Goal: Navigation & Orientation: Find specific page/section

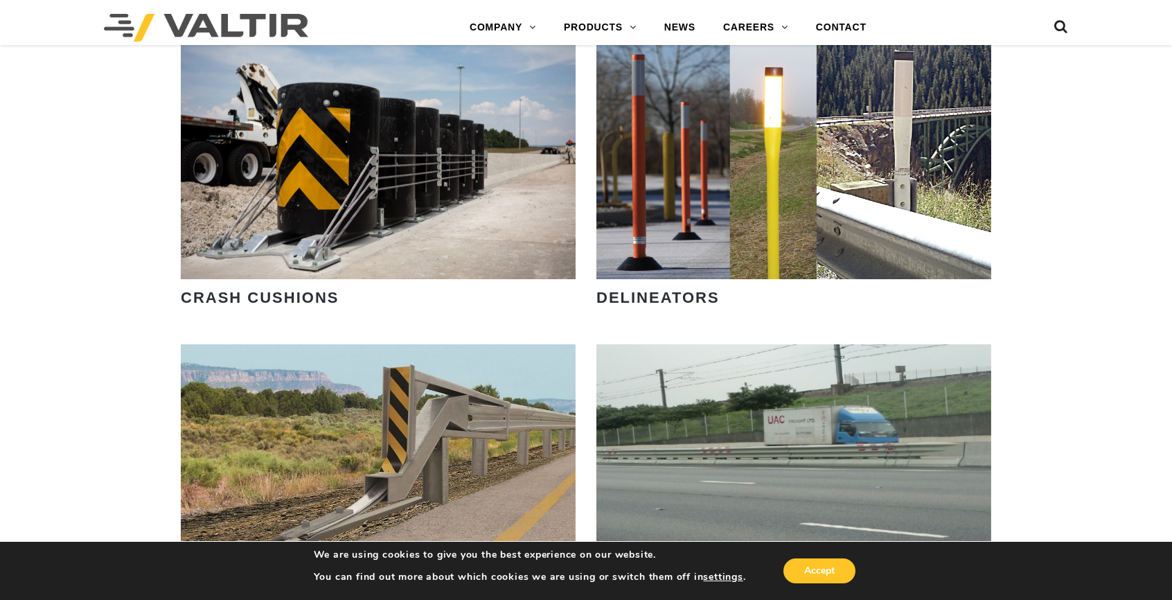
scroll to position [1039, 0]
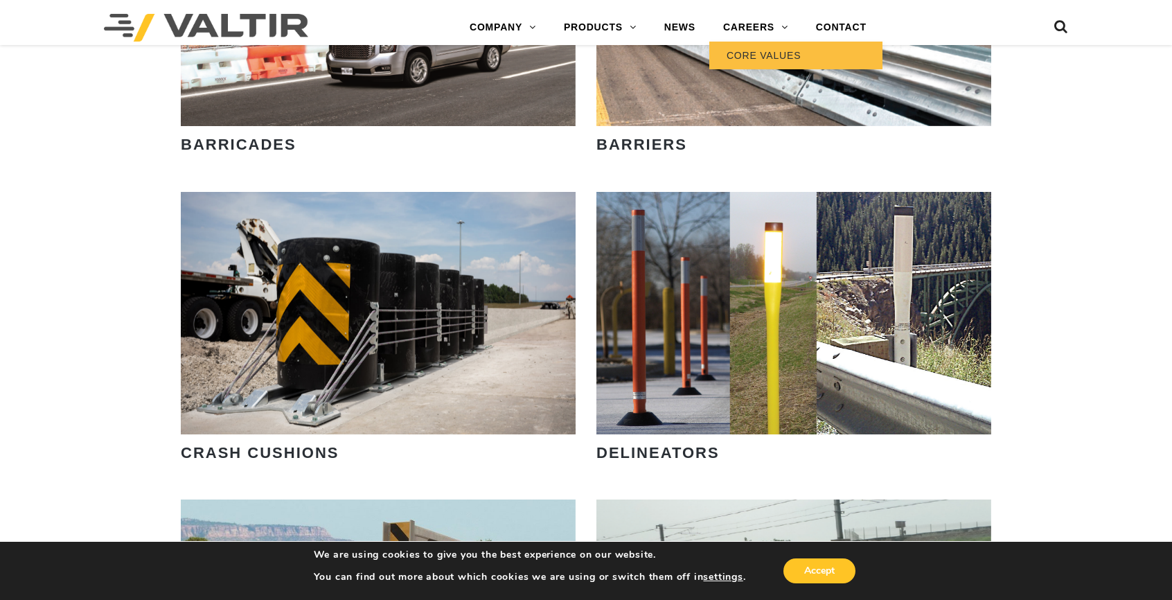
click at [753, 55] on link "CORE VALUES" at bounding box center [795, 56] width 173 height 28
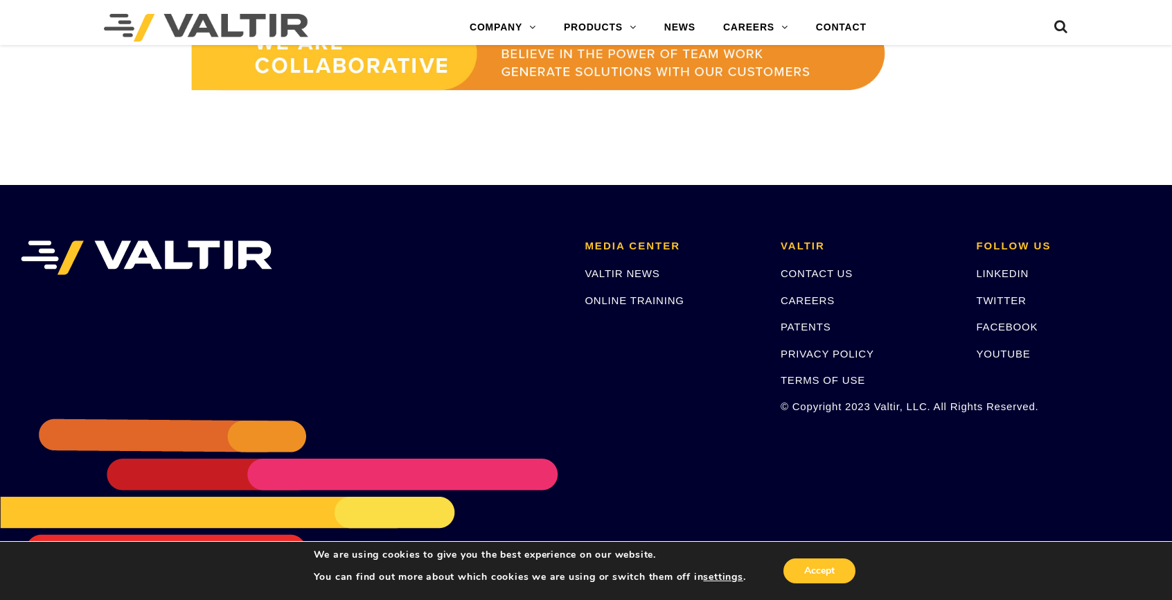
scroll to position [1271, 0]
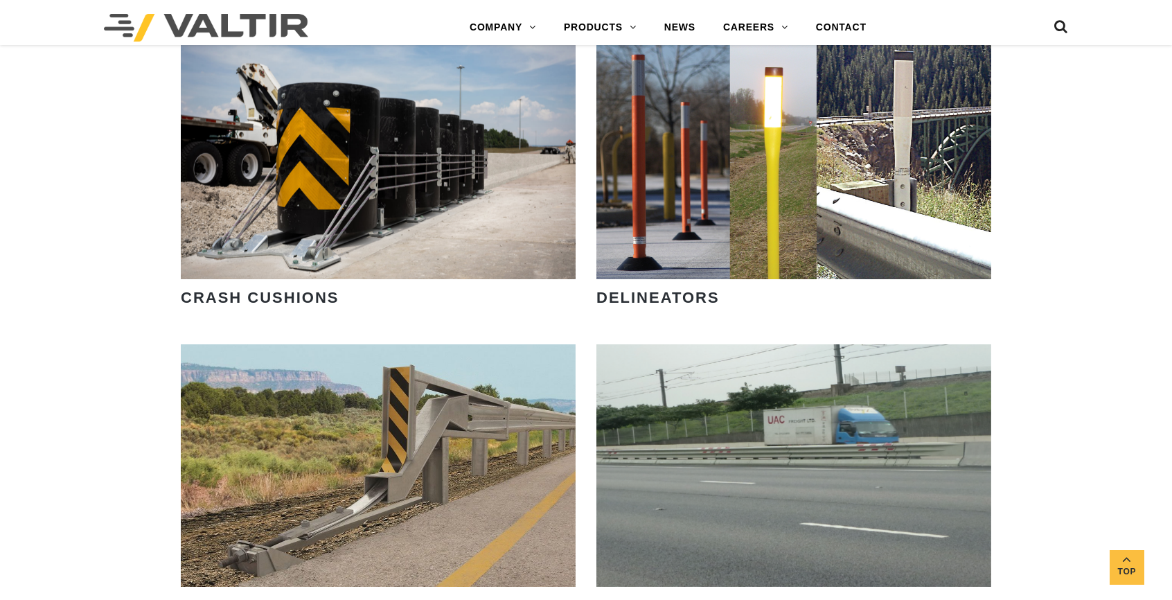
scroll to position [1039, 0]
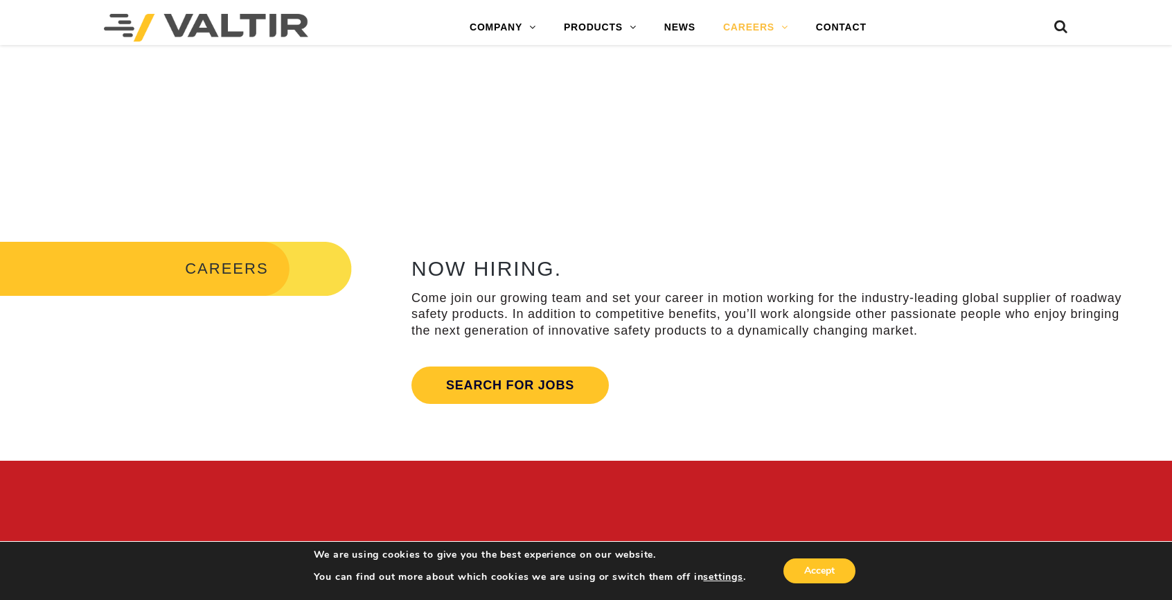
scroll to position [381, 0]
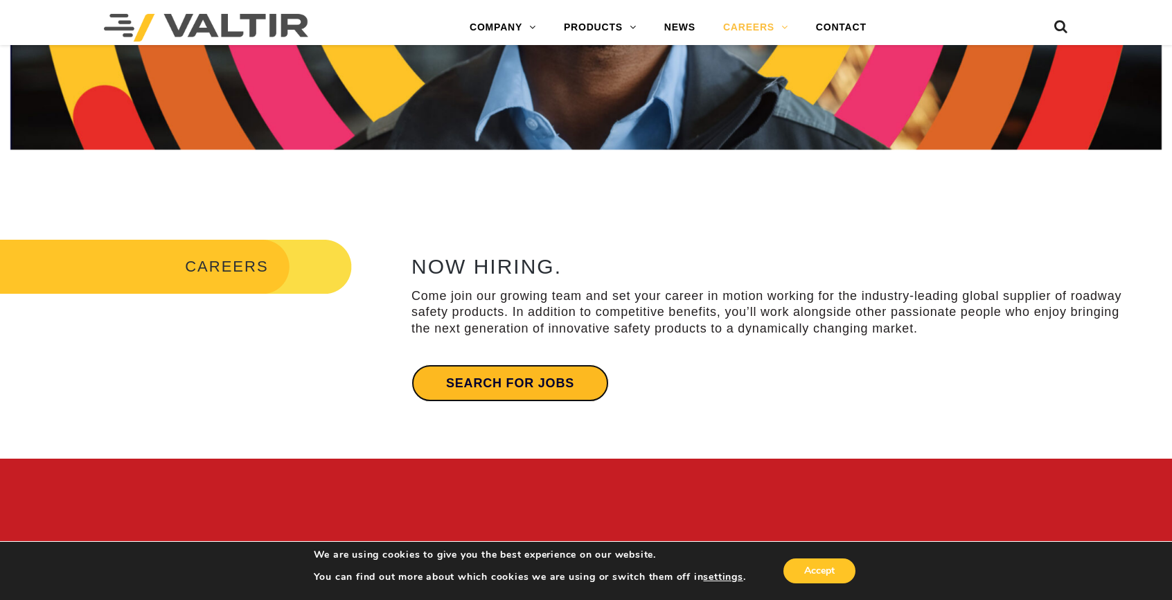
click at [500, 378] on link "Search for jobs" at bounding box center [509, 382] width 197 height 37
click at [510, 386] on link "Search for jobs" at bounding box center [509, 382] width 197 height 37
